Goal: Task Accomplishment & Management: Manage account settings

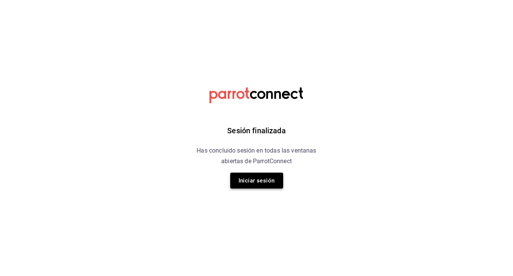
click at [243, 173] on button "Iniciar sesión" at bounding box center [256, 180] width 53 height 16
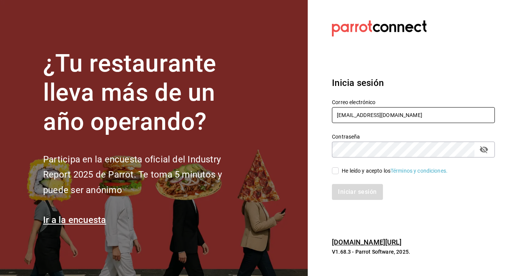
type input "[EMAIL_ADDRESS][DOMAIN_NAME]"
click at [488, 148] on icon "passwordField" at bounding box center [484, 149] width 9 height 9
click at [335, 171] on input "He leído y acepto los Términos y condiciones." at bounding box center [335, 170] width 7 height 7
checkbox input "true"
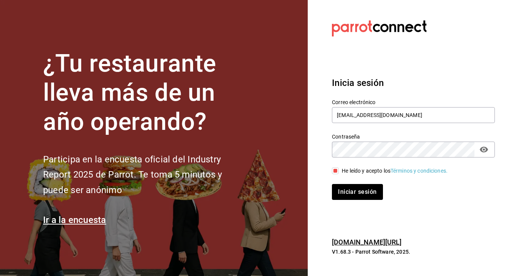
click at [342, 182] on div "Iniciar sesión" at bounding box center [409, 187] width 172 height 25
click at [345, 191] on button "Iniciar sesión" at bounding box center [357, 192] width 51 height 16
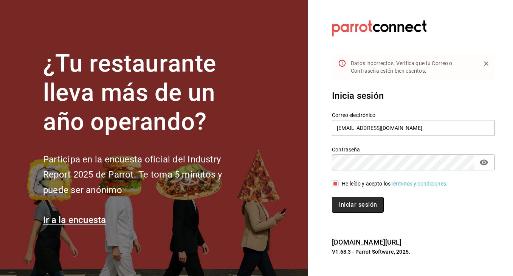
click at [345, 205] on button "Iniciar sesión" at bounding box center [357, 205] width 51 height 16
click at [341, 204] on button "Iniciar sesión" at bounding box center [357, 205] width 51 height 16
